Goal: Information Seeking & Learning: Learn about a topic

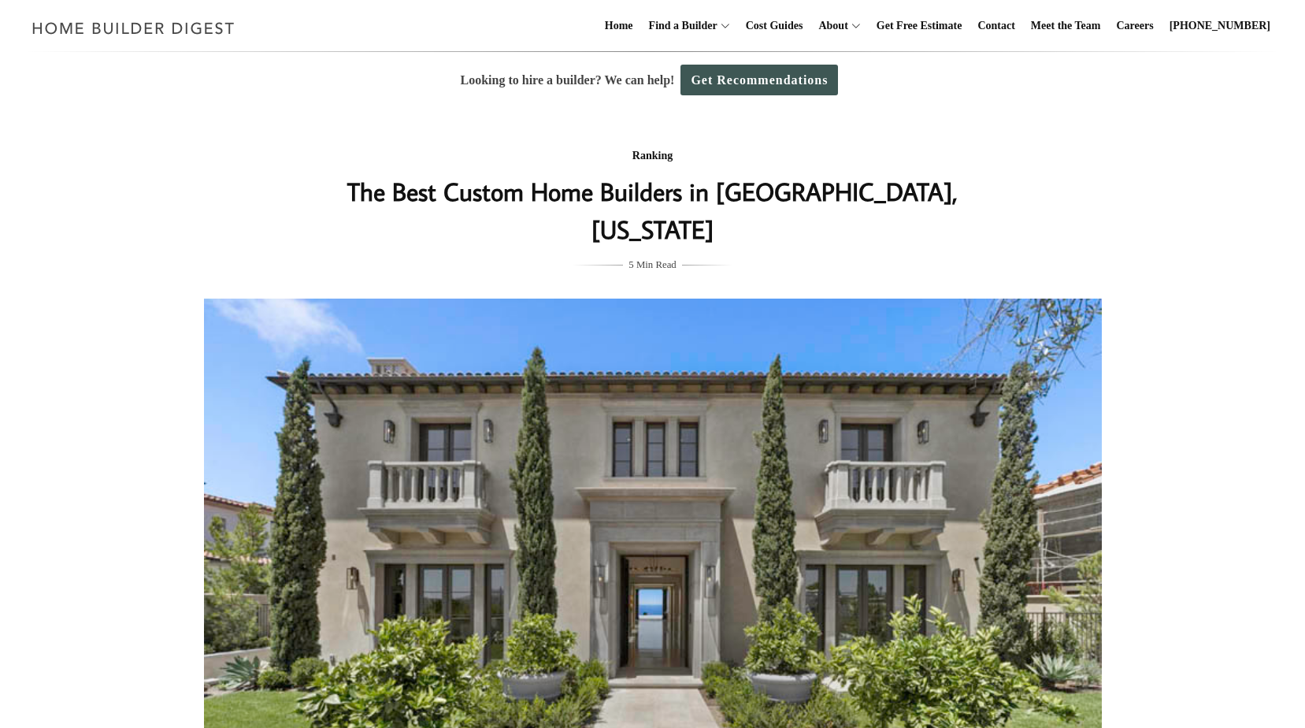
click at [738, 396] on img at bounding box center [653, 599] width 898 height 600
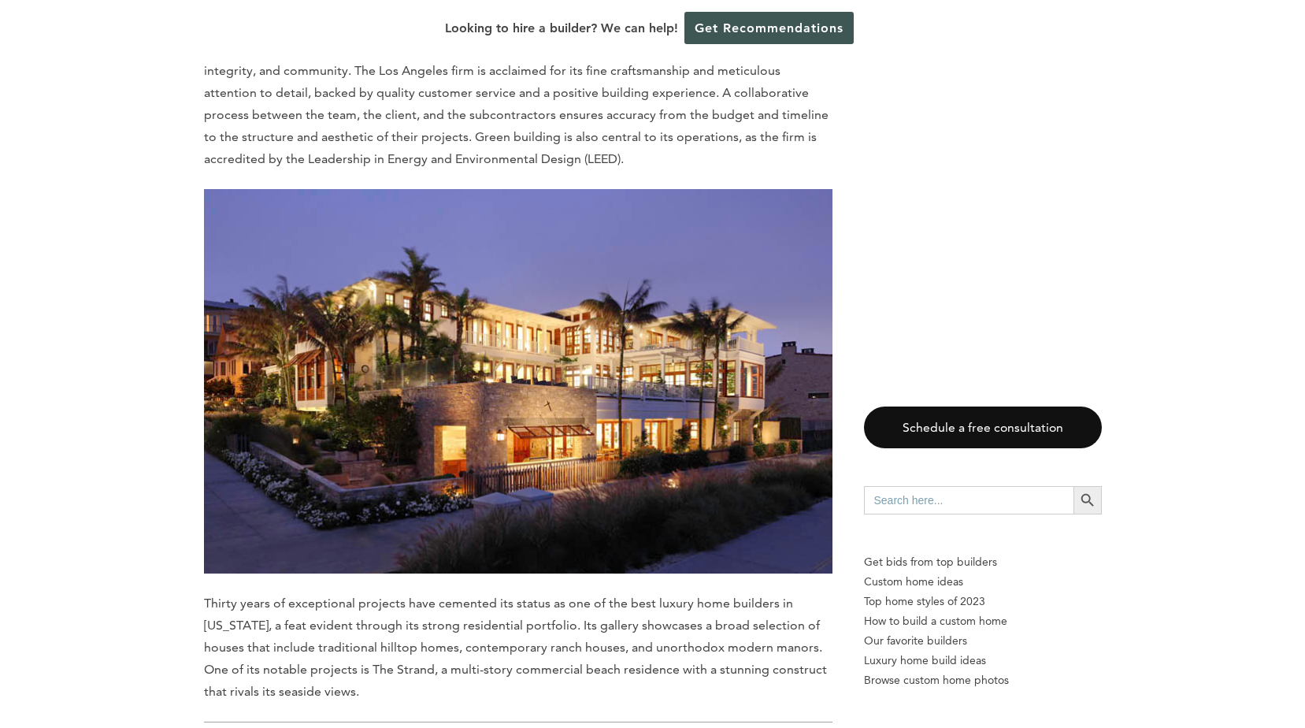
scroll to position [3309, 0]
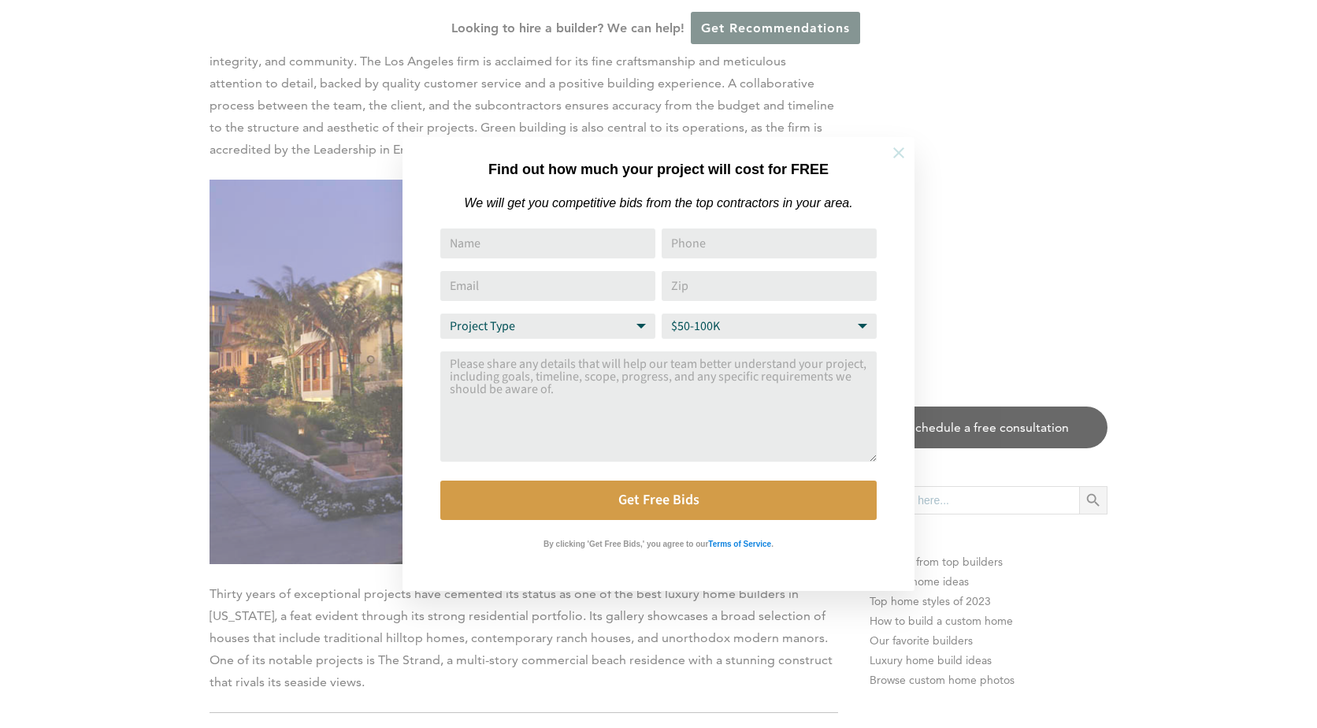
click at [902, 154] on icon at bounding box center [898, 152] width 17 height 17
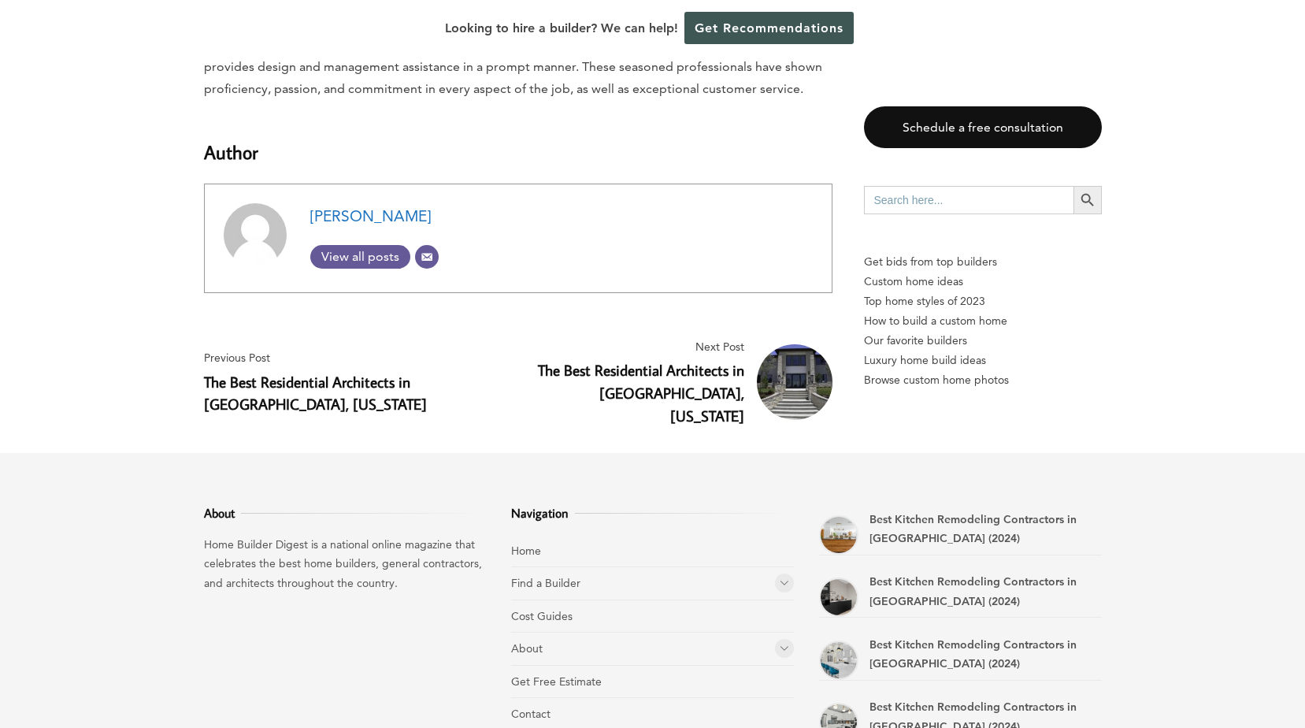
scroll to position [5702, 0]
